Goal: Answer question/provide support

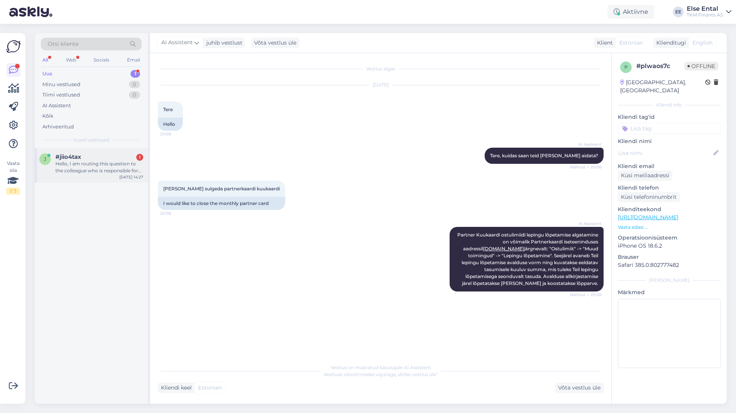
click at [91, 172] on div "Hello, I am routing this question to the colleague who is responsible for this …" at bounding box center [99, 167] width 88 height 14
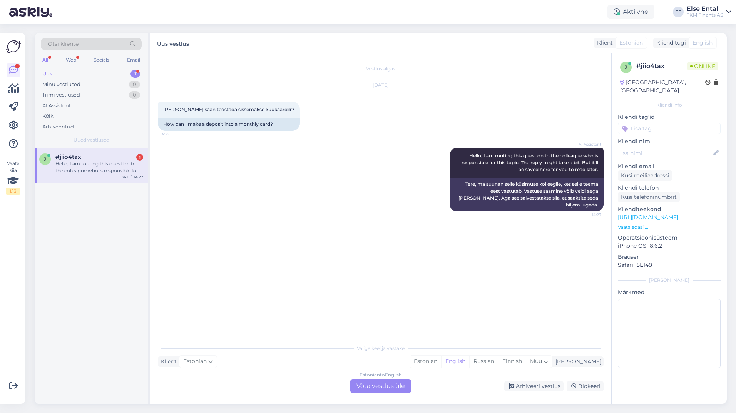
click at [386, 387] on div "Estonian to English Võta vestlus üle" at bounding box center [380, 386] width 61 height 14
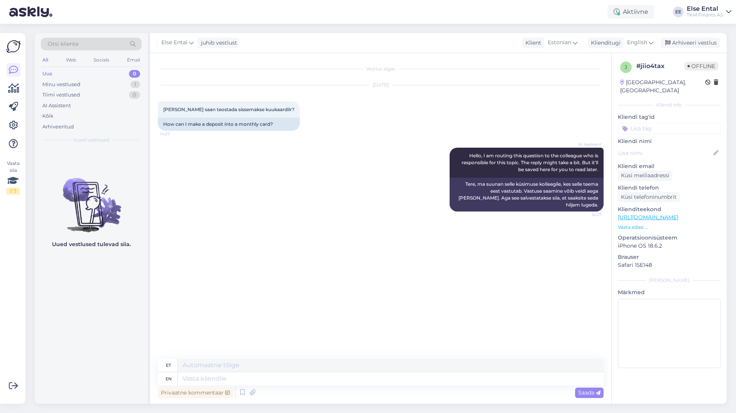
click at [232, 208] on div "AI Assistent Hello, I am routing this question to the colleague who is responsi…" at bounding box center [381, 179] width 446 height 81
click at [652, 47] on div "English" at bounding box center [639, 43] width 35 height 12
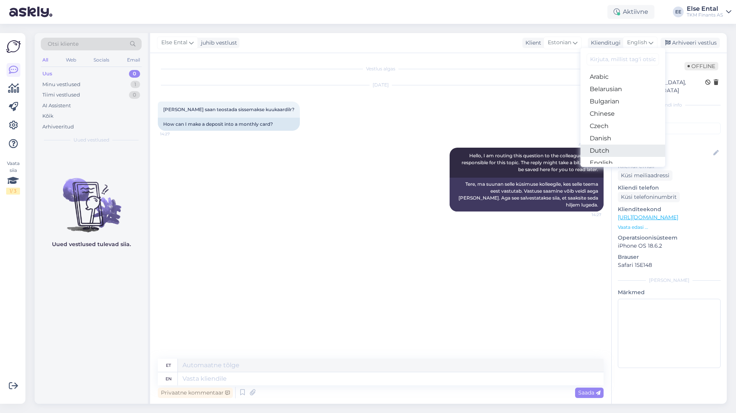
scroll to position [77, 0]
drag, startPoint x: 605, startPoint y: 98, endPoint x: 578, endPoint y: 118, distance: 33.5
click at [605, 97] on link "Estonian" at bounding box center [622, 98] width 85 height 12
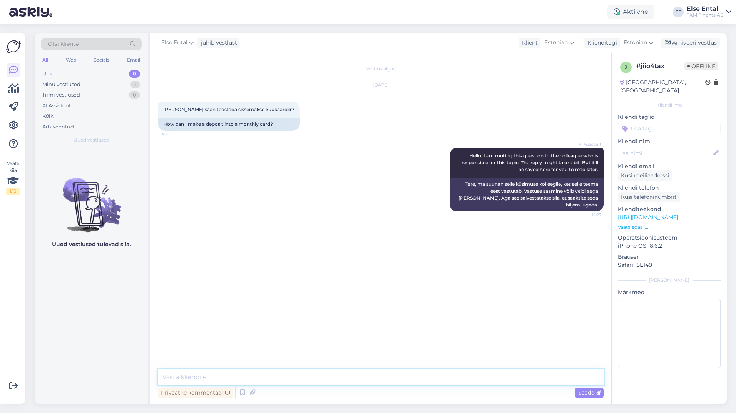
click at [242, 375] on textarea at bounding box center [381, 377] width 446 height 16
type textarea "T"
paste textarea "võimalik [PERSON_NAME] teha Partner Kuukaardi kontole vabatahtlikke sissemaksei…"
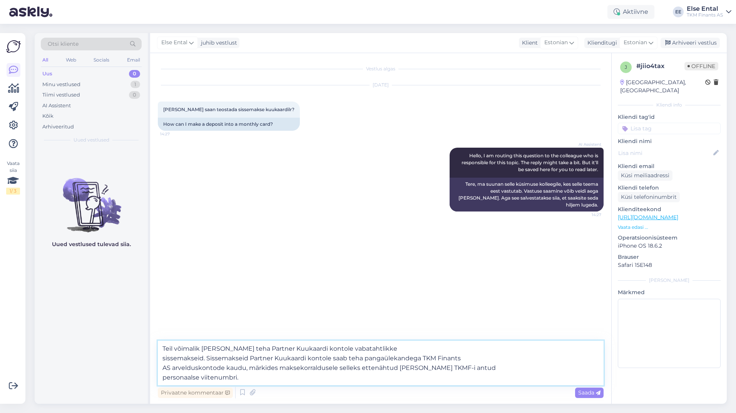
click at [174, 349] on textarea "Teil võimalik [PERSON_NAME] teha Partner Kuukaardi kontole vabatahtlikke sissem…" at bounding box center [381, 363] width 446 height 45
click at [162, 359] on textarea "Teil on võimalik [PERSON_NAME] teha Partner Kuukaardi kontole vabatahtlikke sis…" at bounding box center [381, 363] width 446 height 45
click at [163, 368] on textarea "Teil on võimalik [PERSON_NAME] teha Partner Kuukaardi kontole vabatahtlikke sis…" at bounding box center [381, 363] width 446 height 45
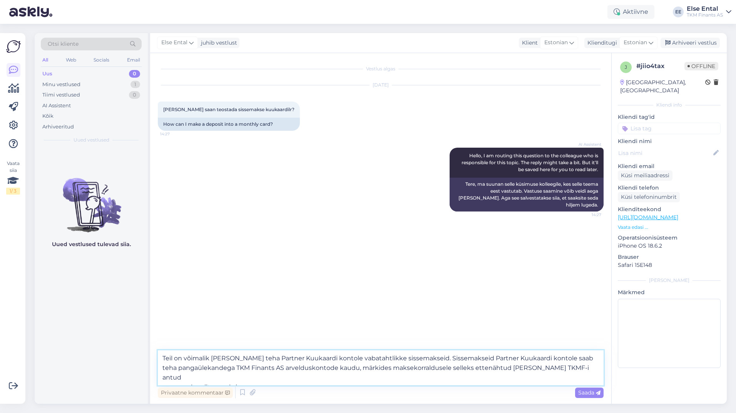
click at [262, 379] on textarea "Teil on võimalik [PERSON_NAME] teha Partner Kuukaardi kontole vabatahtlikke sis…" at bounding box center [381, 367] width 446 height 35
click at [342, 379] on textarea "Teil on võimalik [PERSON_NAME] teha Partner Kuukaardi kontole vabatahtlikke sis…" at bounding box center [381, 367] width 446 height 35
click at [266, 377] on textarea "Teil on võimalik [PERSON_NAME] teha Partner Kuukaardi kontole vabatahtlikke sis…" at bounding box center [381, 367] width 446 height 35
type textarea "Teil on võimalik [PERSON_NAME] teha Partner Kuukaardi kontole vabatahtlikke sis…"
click at [582, 393] on span "Saada" at bounding box center [589, 392] width 22 height 7
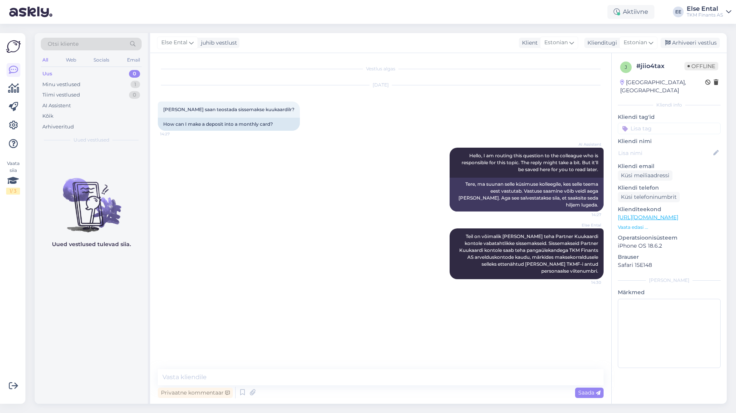
click at [326, 394] on div "Privaatne kommentaar Saada" at bounding box center [381, 392] width 446 height 15
click at [319, 379] on textarea at bounding box center [381, 377] width 446 height 16
paste textarea "Kui kliendil muud kehtivad Partner Kuukaart makselahenduste lepingud puuduvad, …"
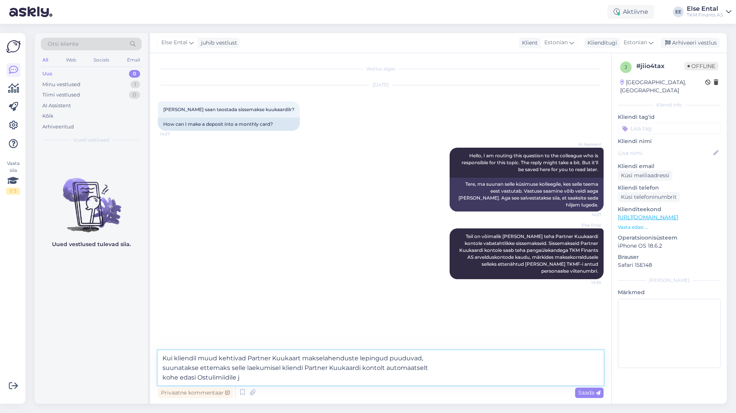
click at [163, 369] on textarea "Kui kliendil muud kehtivad Partner Kuukaart makselahenduste lepingud puuduvad, …" at bounding box center [381, 367] width 446 height 35
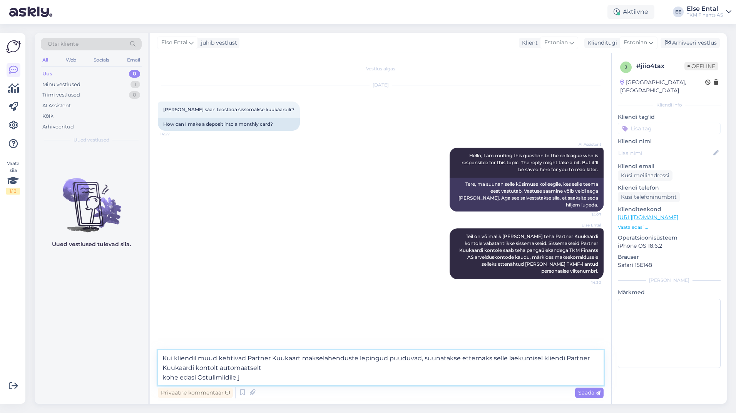
click at [549, 359] on textarea "Kui kliendil muud kehtivad Partner Kuukaart makselahenduste lepingud puuduvad, …" at bounding box center [381, 367] width 446 height 35
click at [160, 375] on textarea "Kui kliendil muud kehtivad Partner Kuukaart makselahenduste lepingud puuduvad, …" at bounding box center [381, 367] width 446 height 35
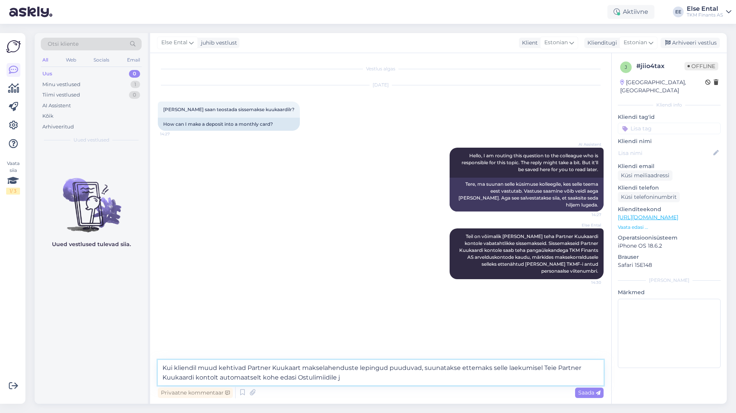
drag, startPoint x: 353, startPoint y: 377, endPoint x: 335, endPoint y: 377, distance: 17.3
click at [335, 377] on textarea "Kui kliendil muud kehtivad Partner Kuukaart makselahenduste lepingud puuduvad, …" at bounding box center [381, 372] width 446 height 25
click at [303, 375] on textarea "Kui kliendil muud kehtivad Partner Kuukaart makselahenduste lepingud puuduvad, …" at bounding box center [381, 372] width 446 height 25
click at [346, 375] on textarea "Kui kliendil muud kehtivad Partner Kuukaart makselahenduste lepingud puuduvad, …" at bounding box center [381, 372] width 446 height 25
click at [183, 368] on textarea "Kui kliendil muud kehtivad Partner Kuukaart makselahenduste lepingud puuduvad, …" at bounding box center [381, 372] width 446 height 25
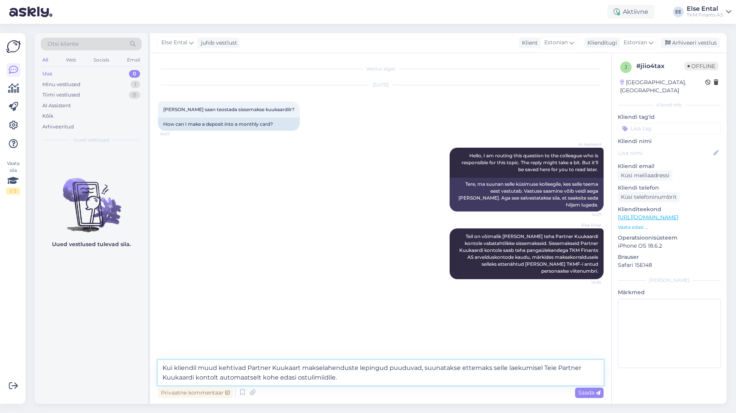
click at [183, 368] on textarea "Kui kliendil muud kehtivad Partner Kuukaart makselahenduste lepingud puuduvad, …" at bounding box center [381, 372] width 446 height 25
drag, startPoint x: 407, startPoint y: 368, endPoint x: 287, endPoint y: 367, distance: 120.0
click at [287, 367] on textarea "Kui Teil muud kehtivad Partner Kuukaart makselahenduste lepingud puuduvad, suun…" at bounding box center [381, 372] width 446 height 25
drag, startPoint x: 234, startPoint y: 369, endPoint x: 186, endPoint y: 369, distance: 48.5
click at [186, 369] on textarea "Kui Teil muud kehtivad Partner Kuukaart, suunatakse ettemaks selle laekumisel T…" at bounding box center [381, 372] width 446 height 25
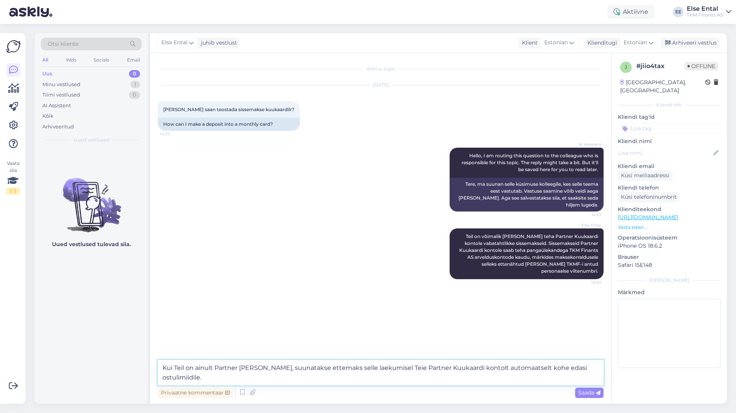
drag, startPoint x: 267, startPoint y: 369, endPoint x: 269, endPoint y: 377, distance: 8.5
click at [267, 369] on textarea "Kui Teil on ainult Partner [PERSON_NAME], suunatakse ettemaks selle laekumisel …" at bounding box center [381, 372] width 446 height 25
click at [330, 370] on textarea "Kui Teil on ainult Partner Kuukaardi ostulimiidi leping, suunatakse ettemaks se…" at bounding box center [381, 372] width 446 height 25
click at [250, 377] on textarea "Kui Teil on ainult Partner Kuukaardi ostulimiidi leping, siis suunatakse ettema…" at bounding box center [381, 372] width 446 height 25
drag, startPoint x: 273, startPoint y: 368, endPoint x: 217, endPoint y: 369, distance: 55.8
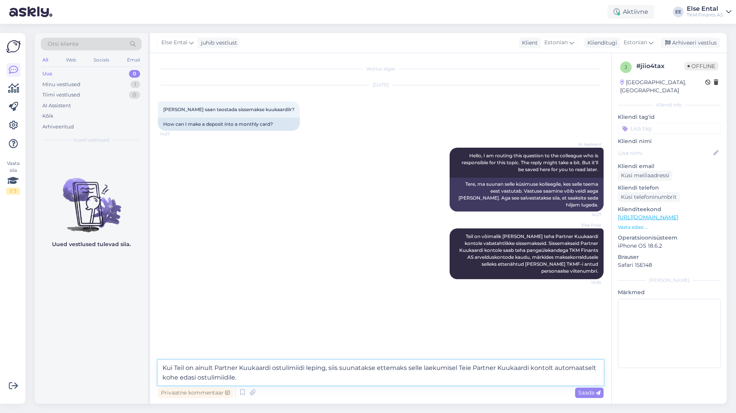
click at [217, 369] on textarea "Kui Teil on ainult Partner Kuukaardi ostulimiidi leping, siis suunatakse ettema…" at bounding box center [381, 372] width 446 height 25
click at [375, 382] on textarea "Kui Teil on ainult ostulimiidi leping, siis suunatakse ettemaks selle laekumise…" at bounding box center [381, 372] width 446 height 25
type textarea "Kui Teil on ainult ostulimiidi leping, siis suunatakse ettemaks selle laekumise…"
click at [586, 393] on span "Saada" at bounding box center [589, 392] width 22 height 7
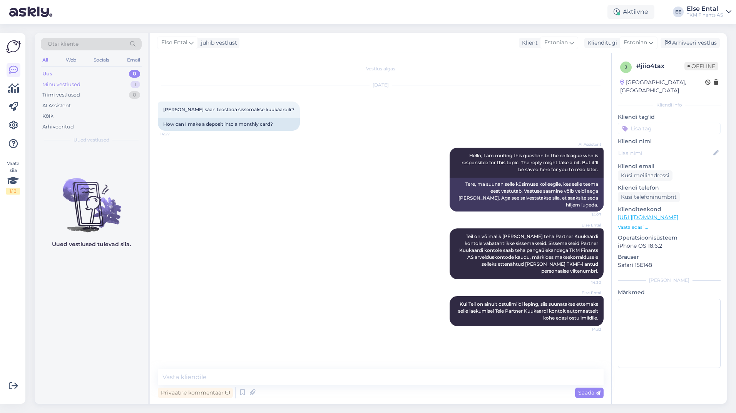
click at [83, 84] on div "Minu vestlused 1" at bounding box center [91, 84] width 101 height 11
